Goal: Information Seeking & Learning: Check status

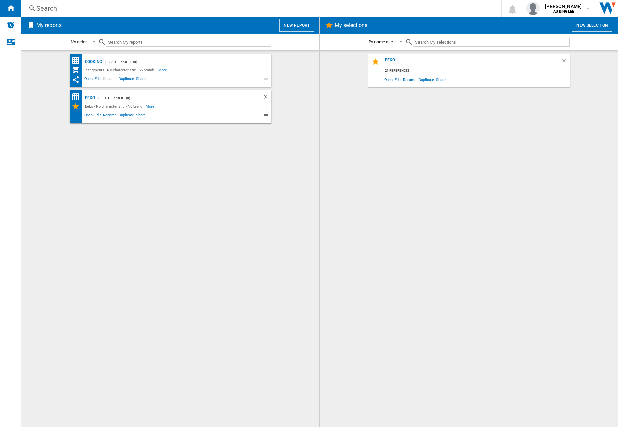
click at [87, 114] on span "Open" at bounding box center [88, 116] width 11 height 8
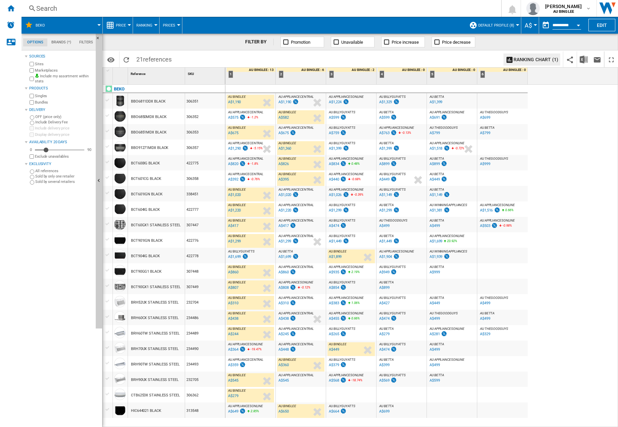
click at [234, 118] on div "A$575" at bounding box center [233, 117] width 10 height 4
click at [240, 149] on div "A$1,290" at bounding box center [234, 148] width 13 height 4
click at [236, 163] on div "A$820" at bounding box center [233, 164] width 10 height 4
click at [233, 179] on div "A$392" at bounding box center [233, 179] width 10 height 4
click at [237, 348] on div "A$364" at bounding box center [233, 349] width 10 height 4
